Goal: Use online tool/utility: Utilize a website feature to perform a specific function

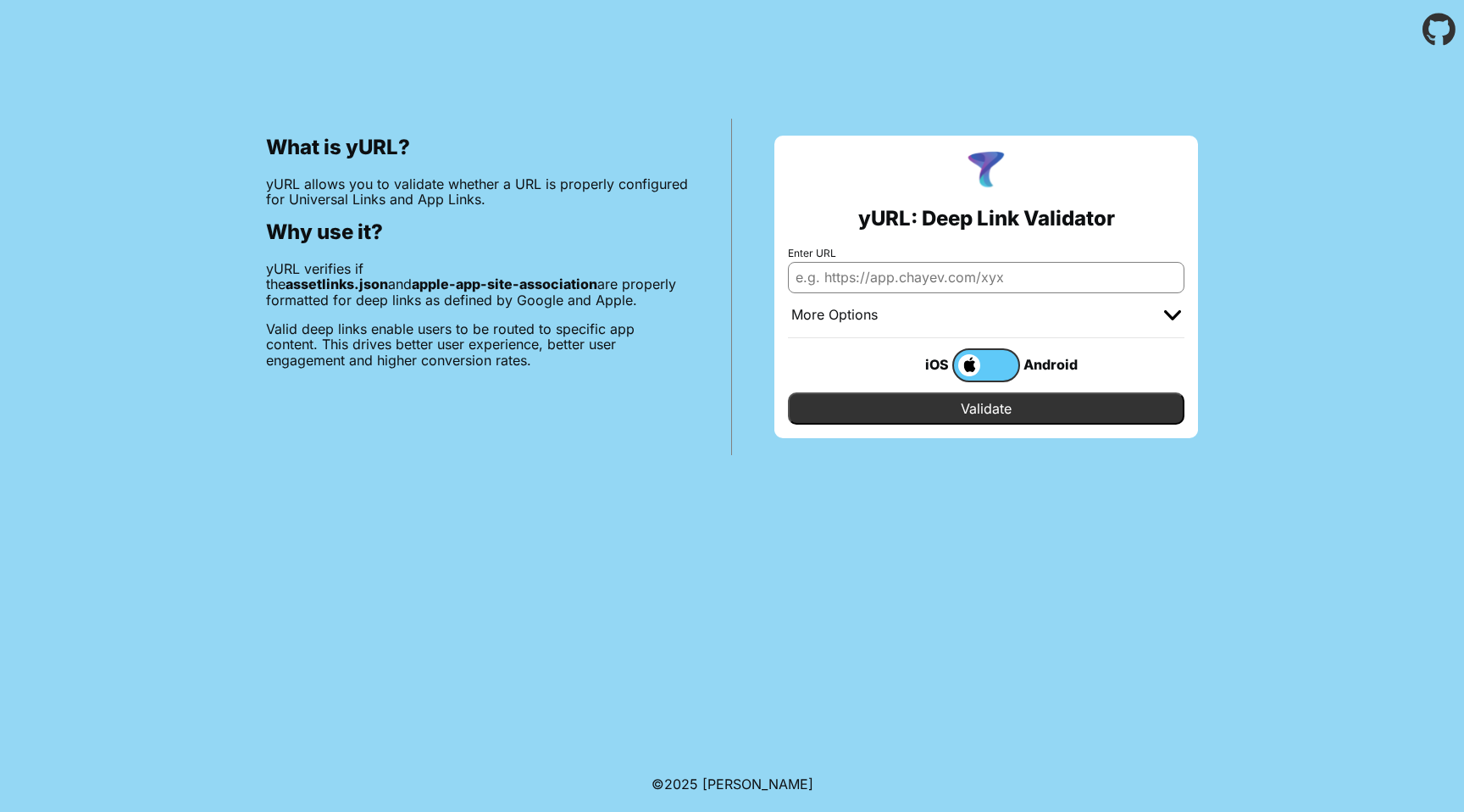
click at [869, 280] on input "Enter URL" at bounding box center [986, 276] width 396 height 30
click at [622, 269] on p "yURL verifies if the assetlinks.json and apple-app-site-association are properl…" at bounding box center [477, 284] width 423 height 46
click at [856, 276] on input "Enter URL" at bounding box center [986, 276] width 396 height 30
paste input "EVe3C5VXAb"
type input "[URL][DOMAIN_NAME]"
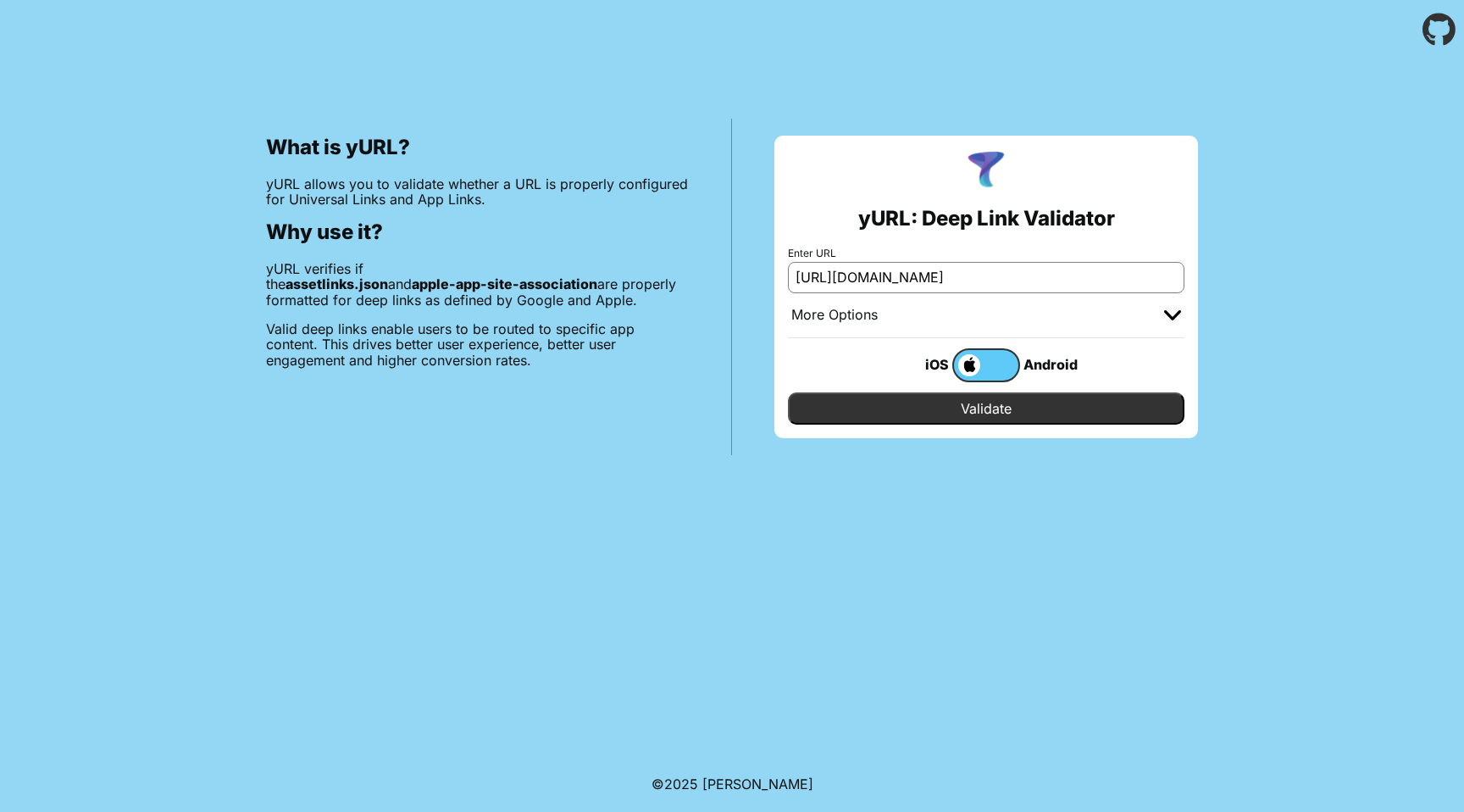
click at [987, 413] on input "Validate" at bounding box center [986, 408] width 396 height 32
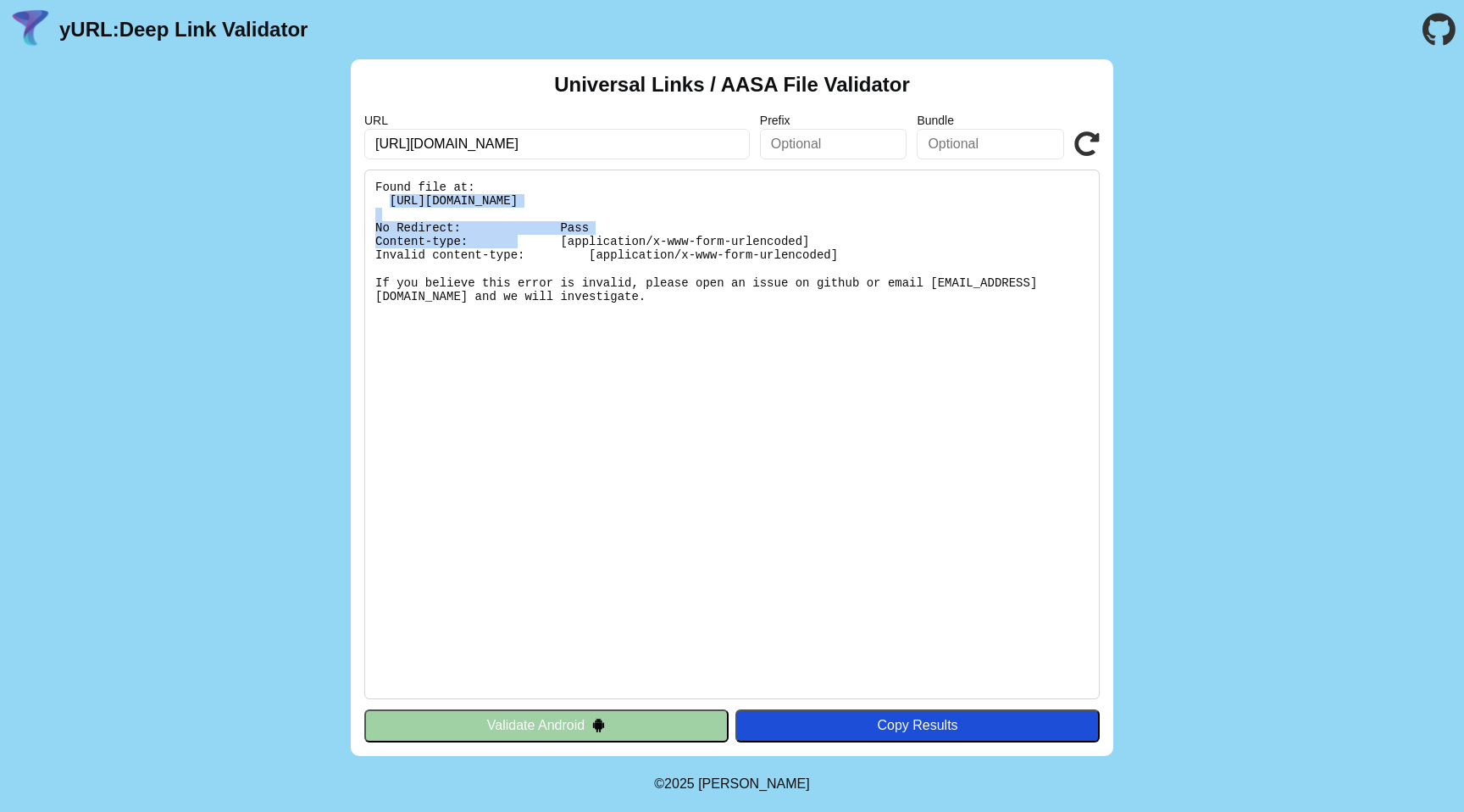
drag, startPoint x: 390, startPoint y: 197, endPoint x: 826, endPoint y: 202, distance: 436.0
click at [826, 202] on pre "Found file at: [URL][DOMAIN_NAME] No Redirect: Pass Content-type: [application/…" at bounding box center [732, 434] width 735 height 530
copy pre "[URL][DOMAIN_NAME]"
click at [530, 320] on pre "Found file at: https://www.wimt.com/.well-known/apple-app-site-association No R…" at bounding box center [732, 434] width 735 height 530
click at [823, 142] on input "text" at bounding box center [834, 144] width 147 height 30
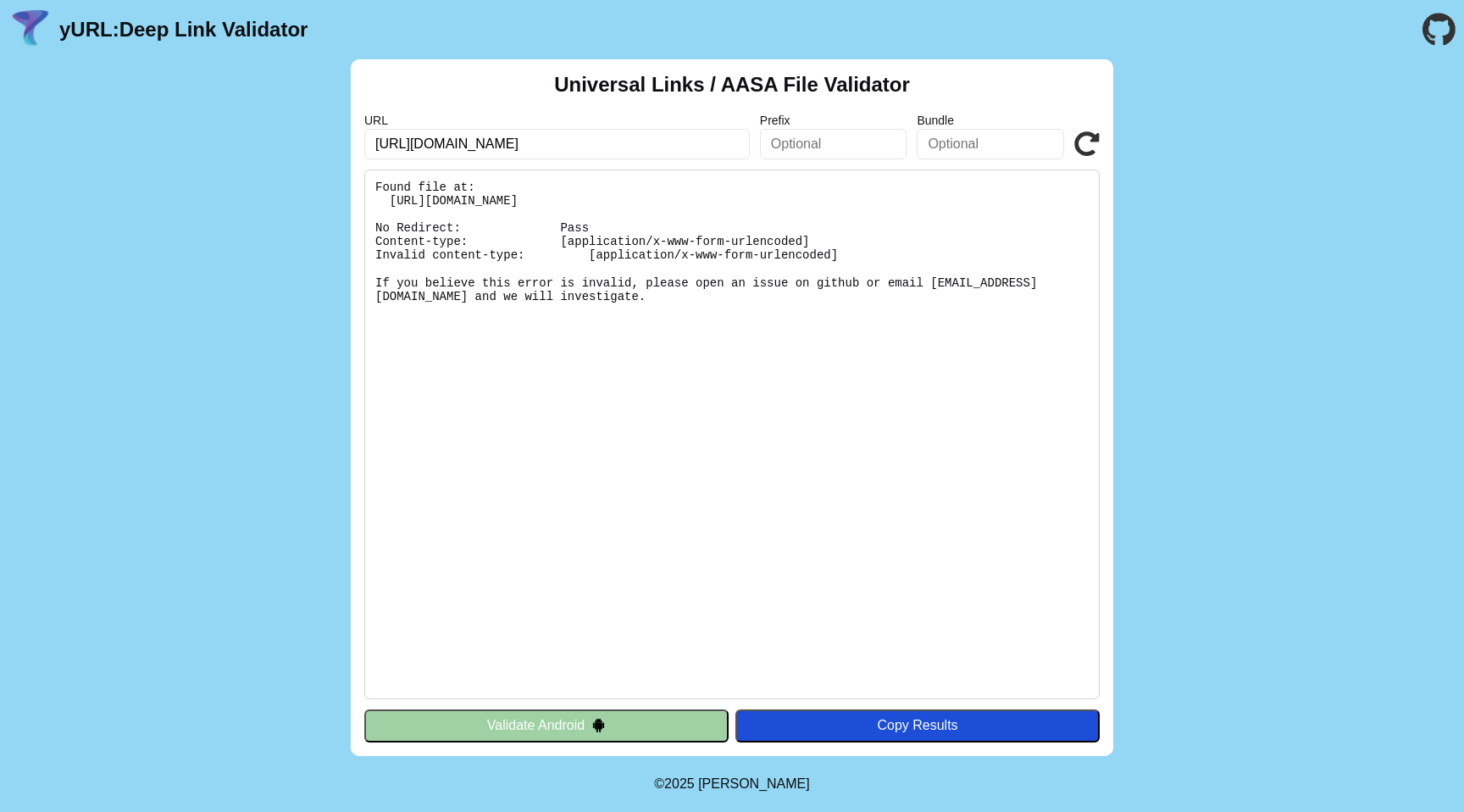
click at [557, 716] on button "Validate Android" at bounding box center [546, 725] width 364 height 32
drag, startPoint x: 573, startPoint y: 239, endPoint x: 802, endPoint y: 241, distance: 229.0
click at [802, 241] on pre "Found file at: https://www.wimt.com/.well-known/apple-app-site-association No R…" at bounding box center [732, 434] width 735 height 530
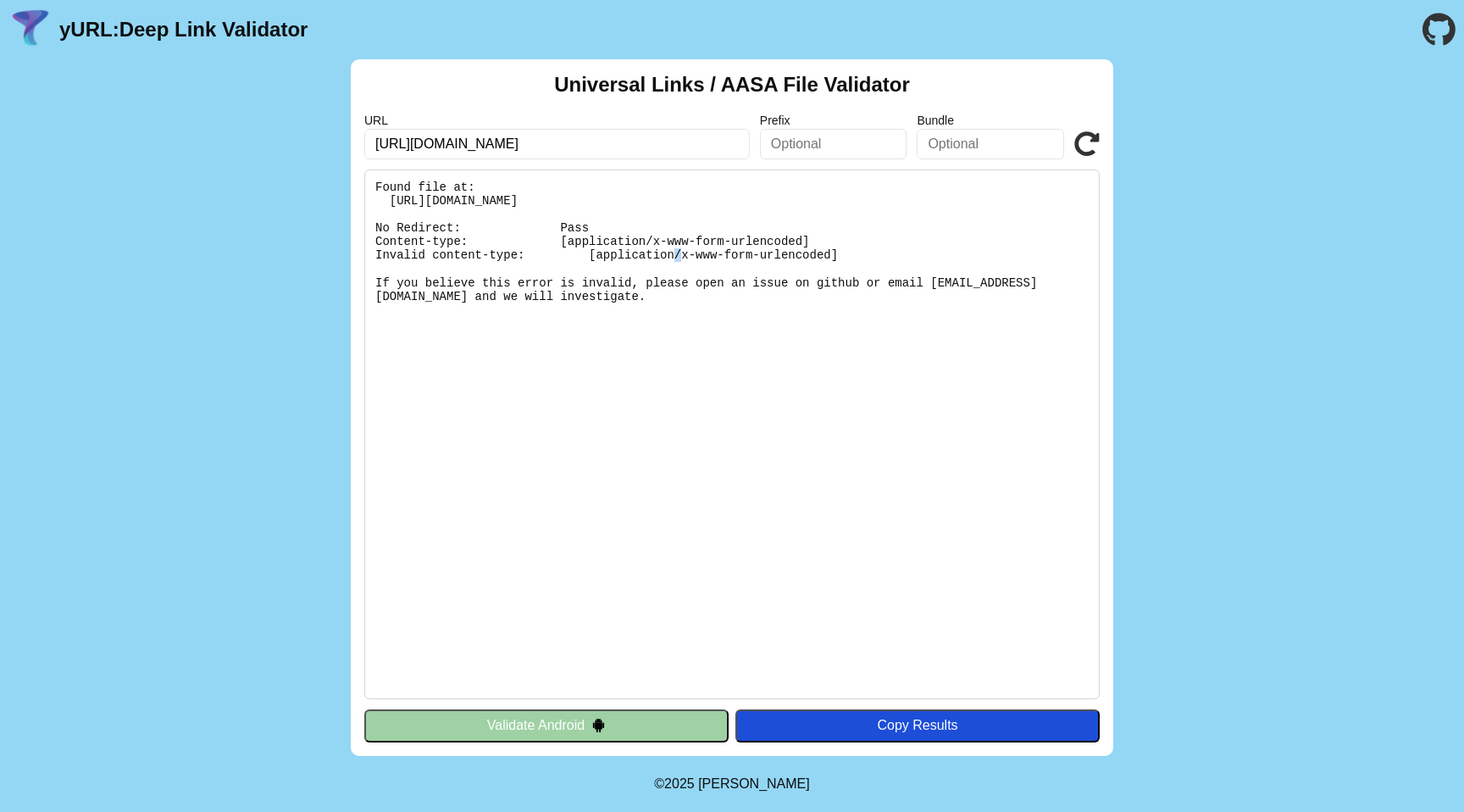
click at [802, 241] on pre "Found file at: [URL][DOMAIN_NAME] No Redirect: Pass Content-type: [application/…" at bounding box center [732, 434] width 735 height 530
drag, startPoint x: 811, startPoint y: 239, endPoint x: 565, endPoint y: 245, distance: 246.1
click at [565, 245] on pre "Found file at: [URL][DOMAIN_NAME] No Redirect: Pass Content-type: [application/…" at bounding box center [732, 434] width 735 height 530
copy pre "application/x-www-form-urlencoded]"
click at [662, 722] on button "Validate Android" at bounding box center [546, 725] width 364 height 32
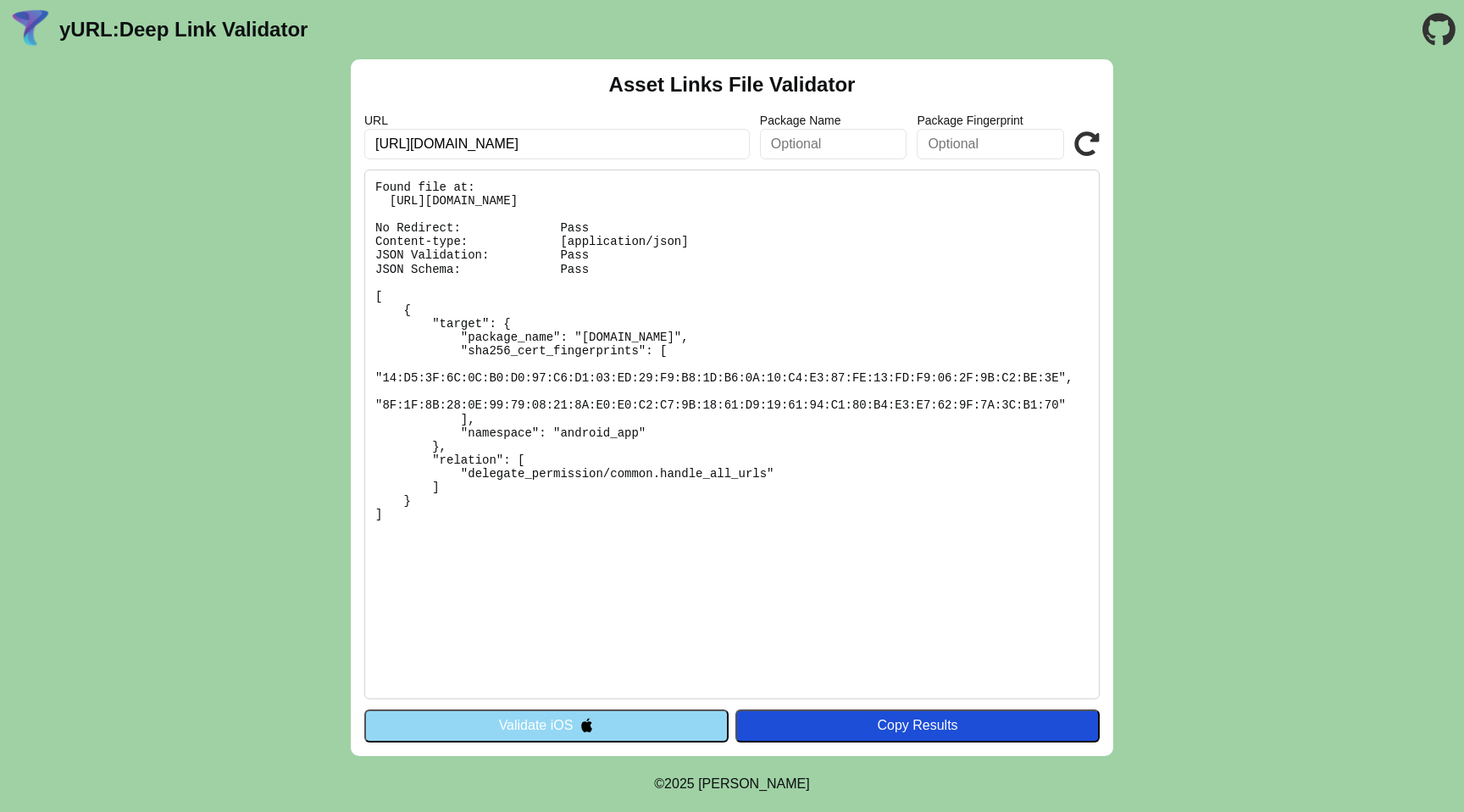
click at [638, 731] on button "Validate iOS" at bounding box center [546, 725] width 364 height 32
click at [811, 140] on input "text" at bounding box center [834, 144] width 147 height 30
click at [611, 728] on button "Validate iOS" at bounding box center [546, 725] width 364 height 32
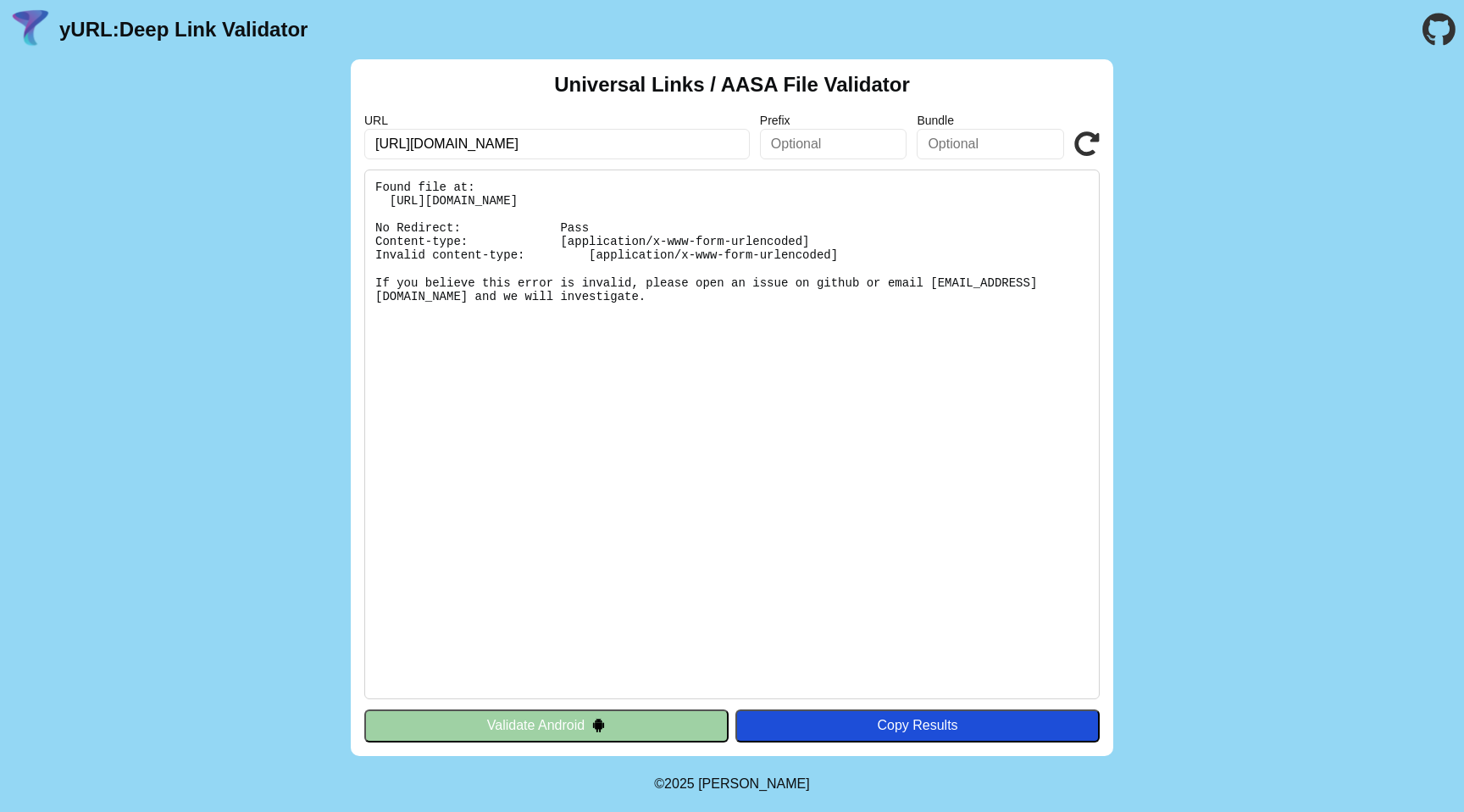
click at [617, 251] on pre "Found file at: https://www.wimt.com/.well-known/apple-app-site-association No R…" at bounding box center [732, 434] width 735 height 530
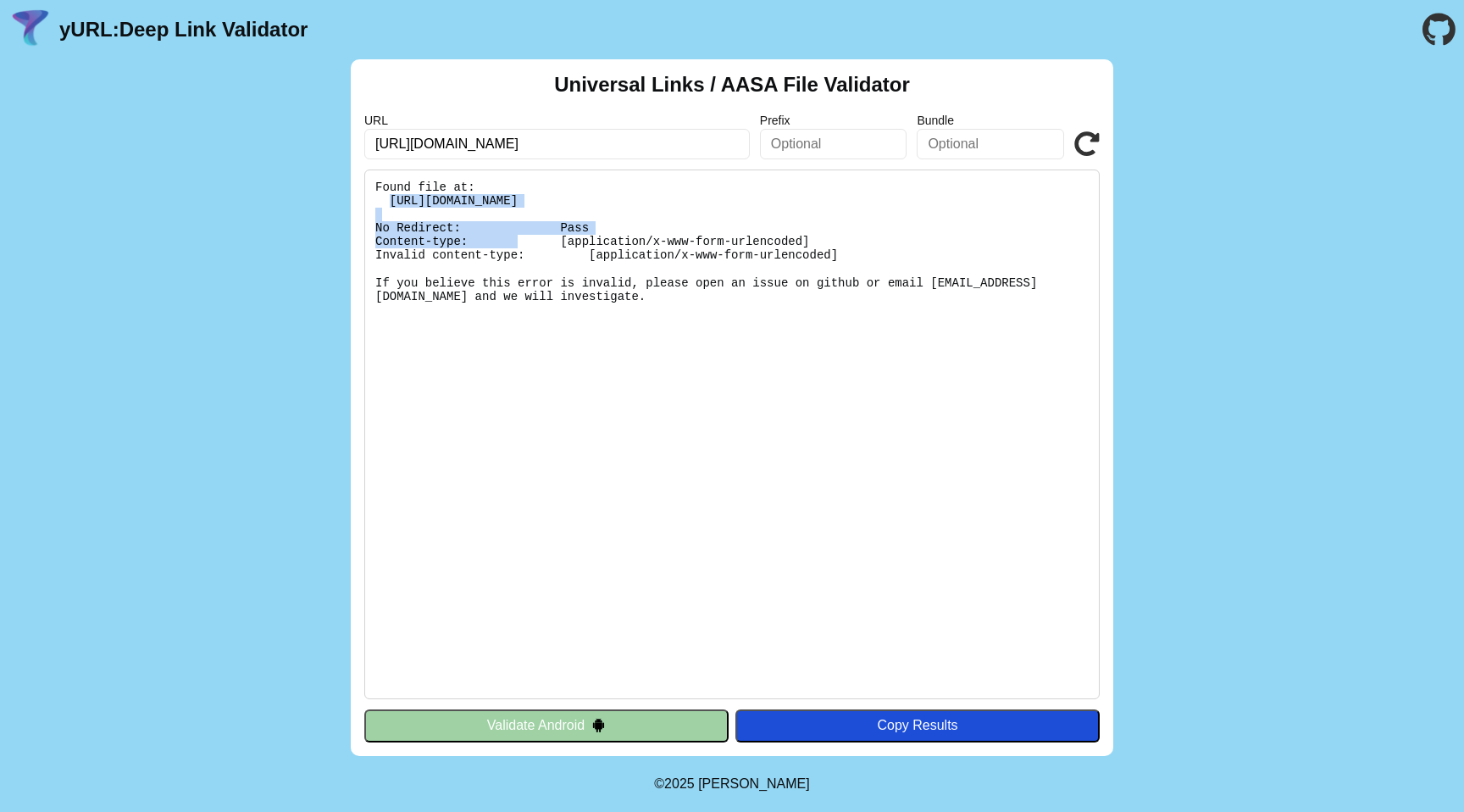
drag, startPoint x: 389, startPoint y: 201, endPoint x: 812, endPoint y: 202, distance: 423.0
click at [812, 202] on pre "Found file at: https://www.wimt.com/.well-known/apple-app-site-association No R…" at bounding box center [732, 434] width 735 height 530
copy pre "https://www.wimt.com/.well-known/apple-app-site-association"
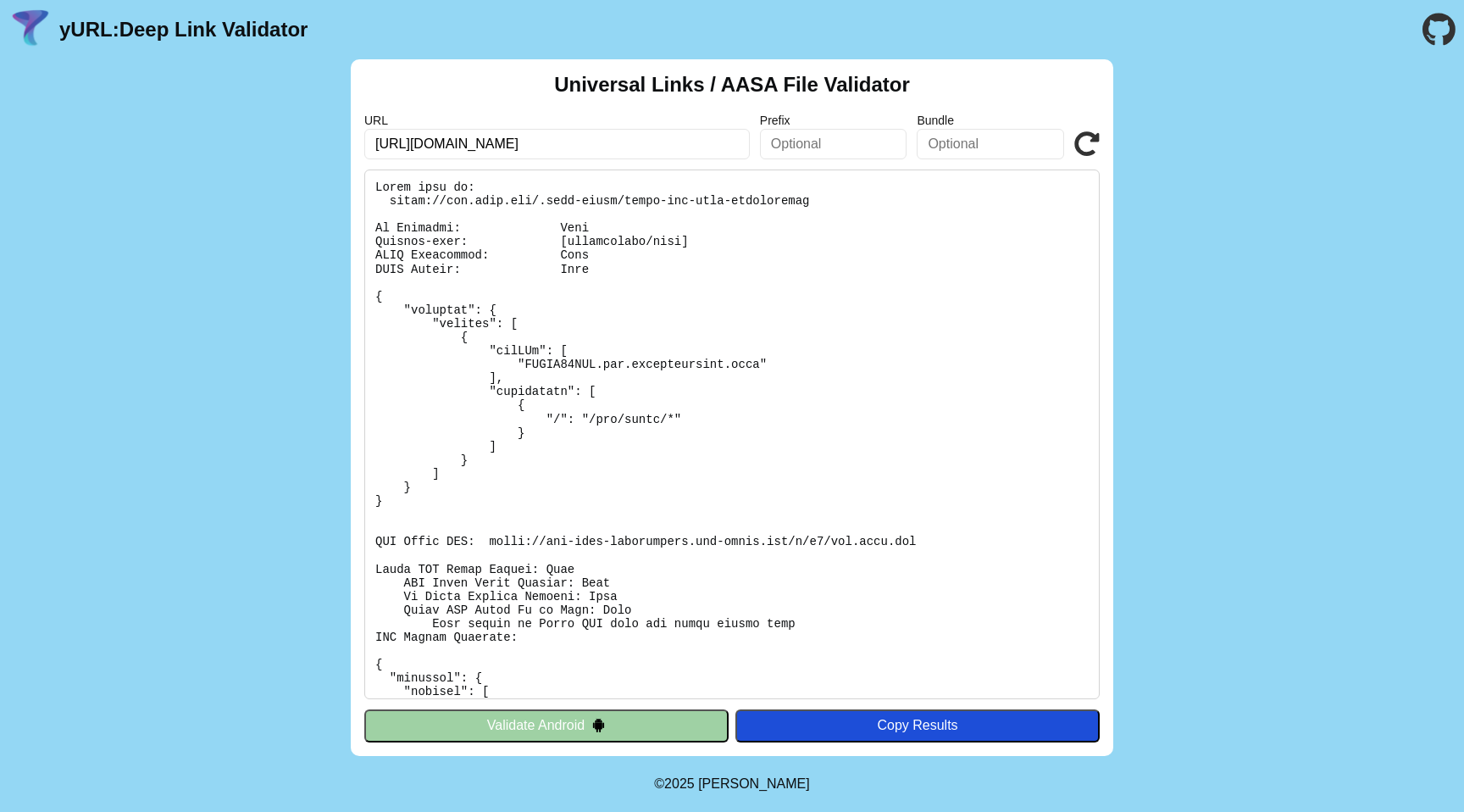
click at [543, 731] on button "Validate Android" at bounding box center [546, 725] width 364 height 32
click at [822, 727] on div "Copy Results" at bounding box center [917, 725] width 347 height 15
click at [283, 497] on div "Universal Links / AASA File Validator URL https://www.wimt.com/app/share/EVe3C5…" at bounding box center [732, 407] width 1464 height 697
click at [204, 27] on link "yURL: Deep Link Validator" at bounding box center [183, 30] width 248 height 24
